Goal: Navigation & Orientation: Understand site structure

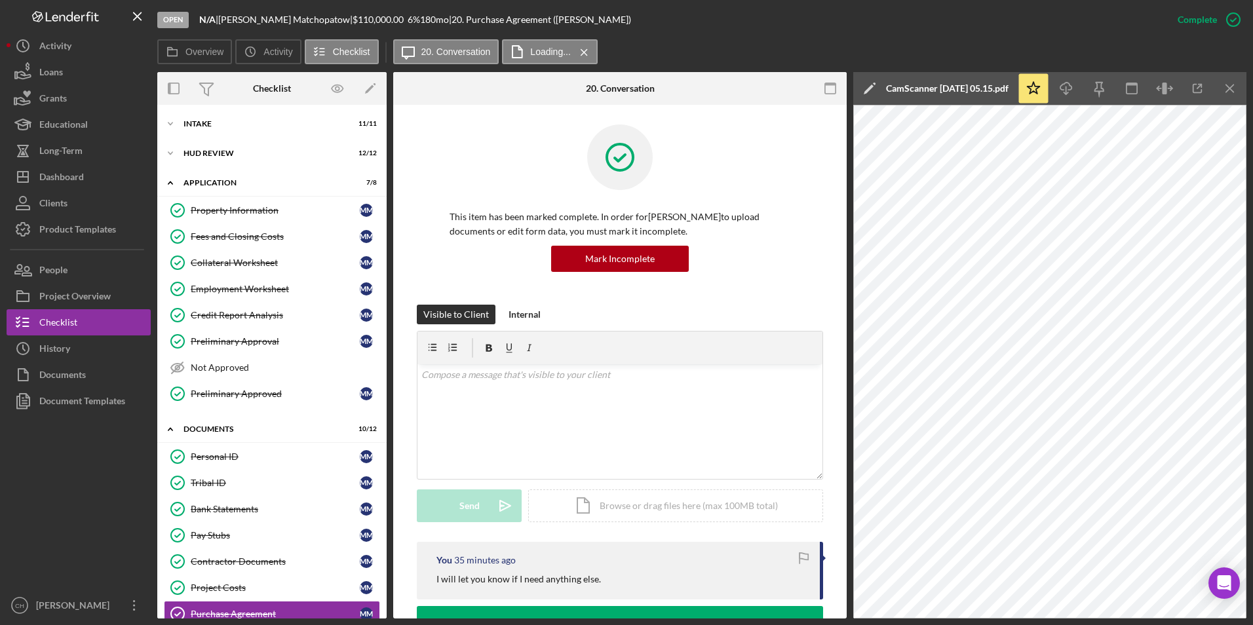
scroll to position [212, 0]
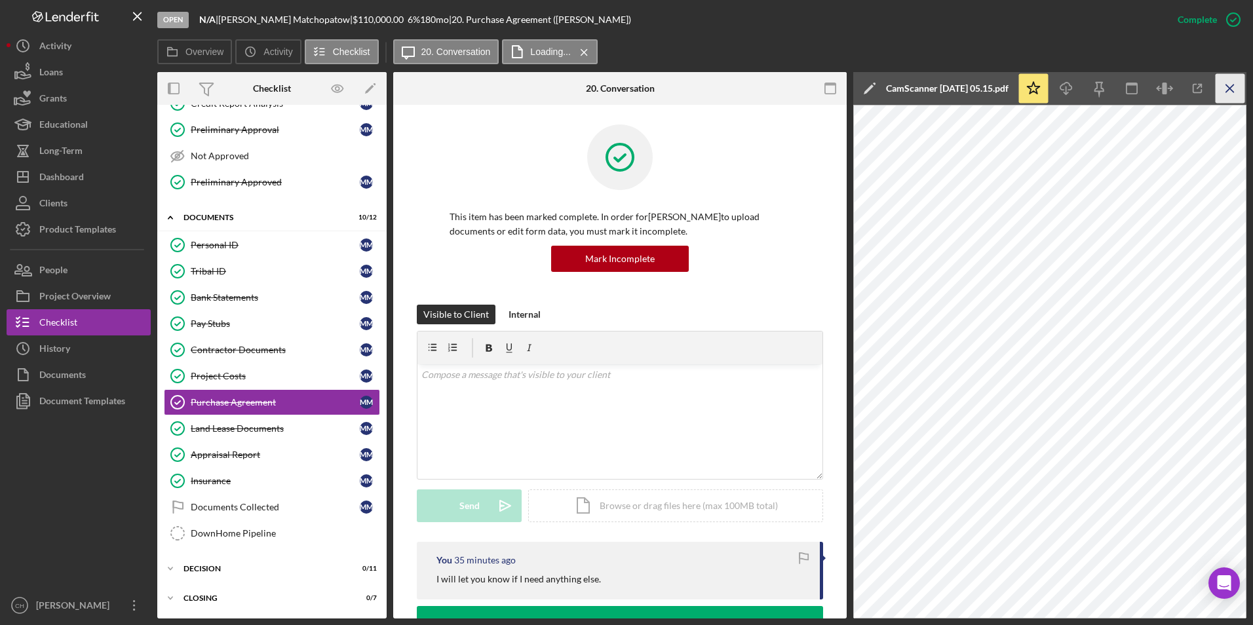
click at [1230, 85] on icon "Icon/Menu Close" at bounding box center [1229, 88] width 29 height 29
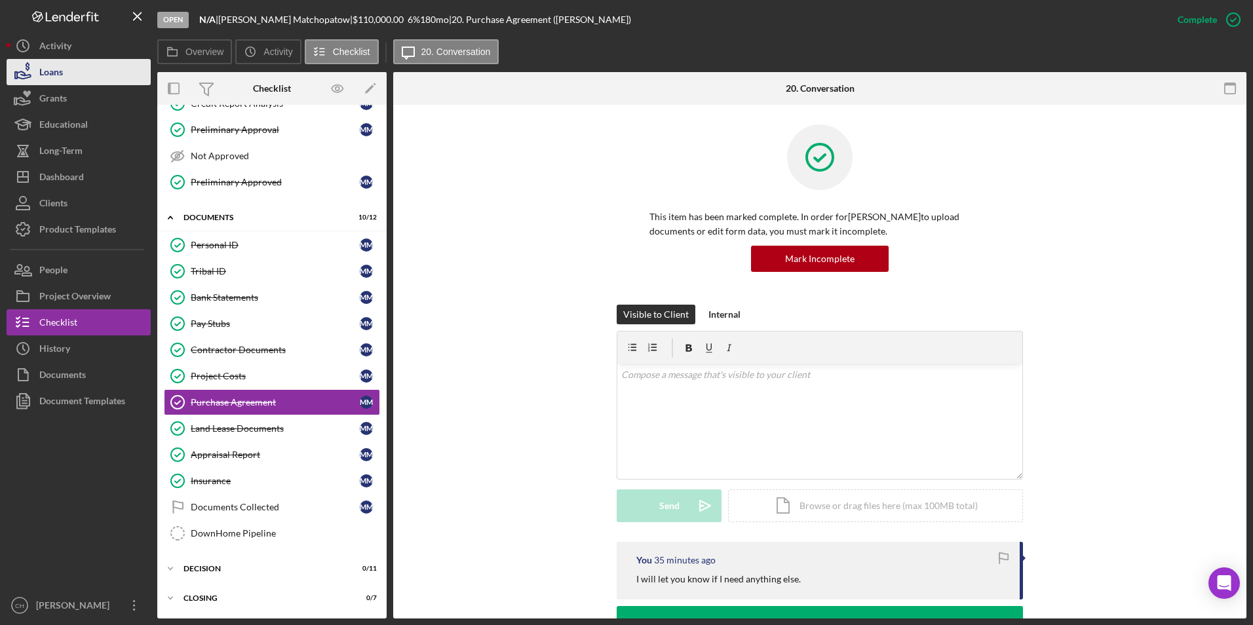
click at [62, 72] on div "Loans" at bounding box center [51, 73] width 24 height 29
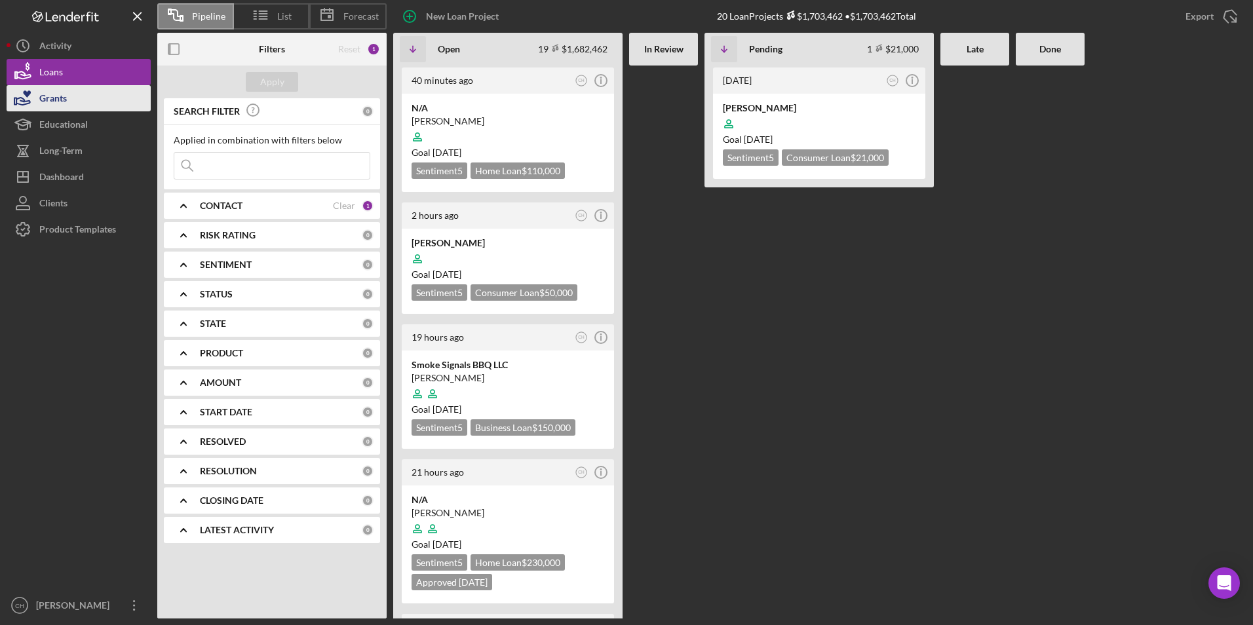
click at [85, 99] on button "Grants" at bounding box center [79, 98] width 144 height 26
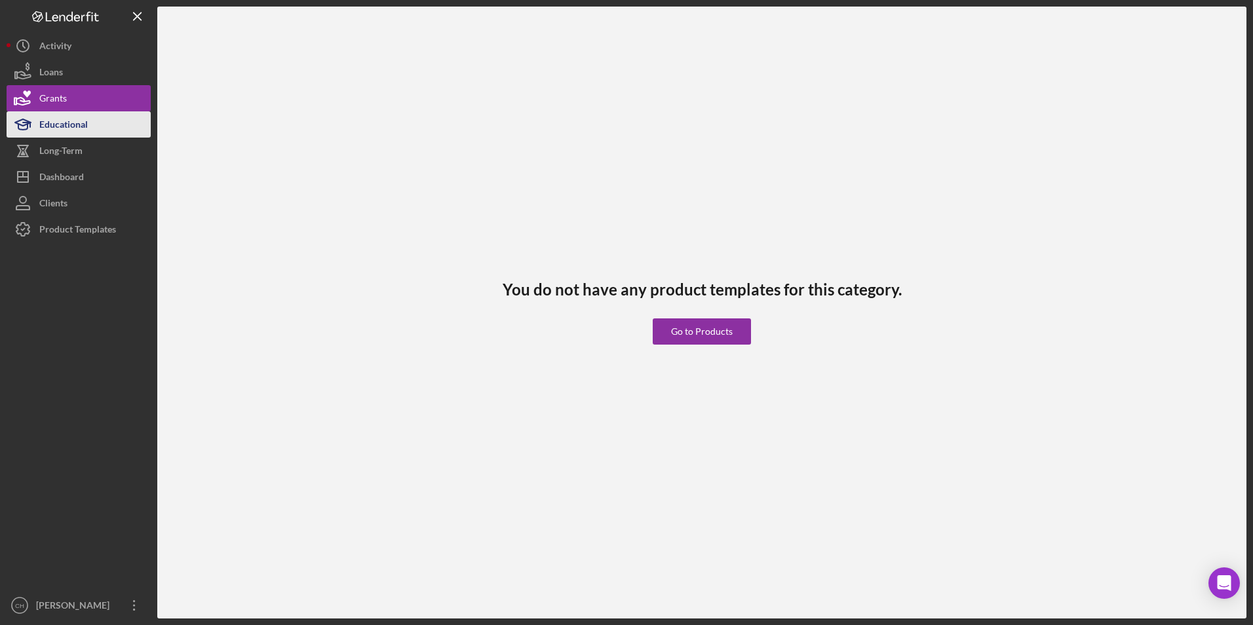
click at [71, 134] on div "Educational" at bounding box center [63, 125] width 48 height 29
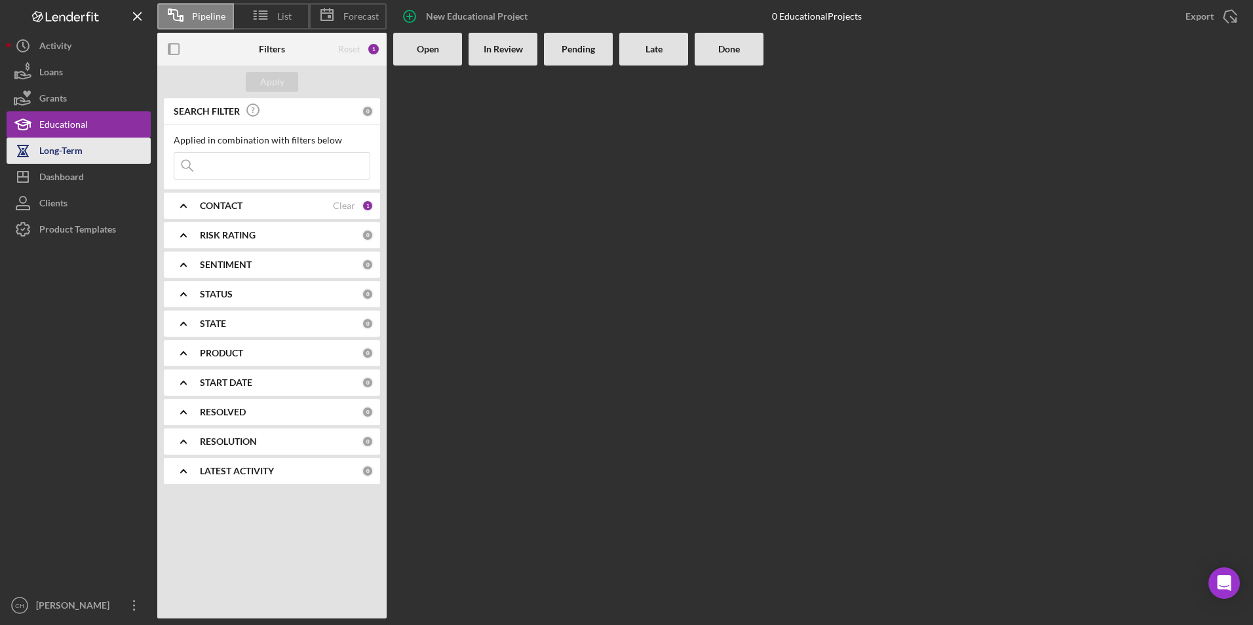
click at [67, 155] on div "Long-Term" at bounding box center [60, 152] width 43 height 29
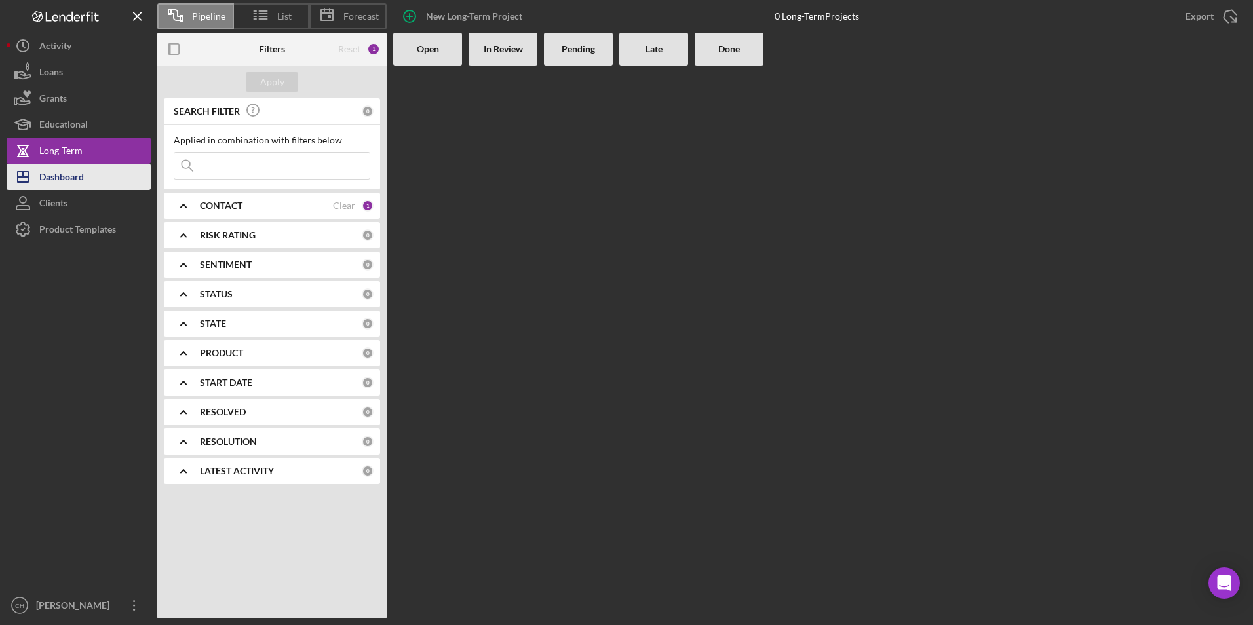
click at [64, 174] on div "Dashboard" at bounding box center [61, 178] width 45 height 29
